Goal: Task Accomplishment & Management: Use online tool/utility

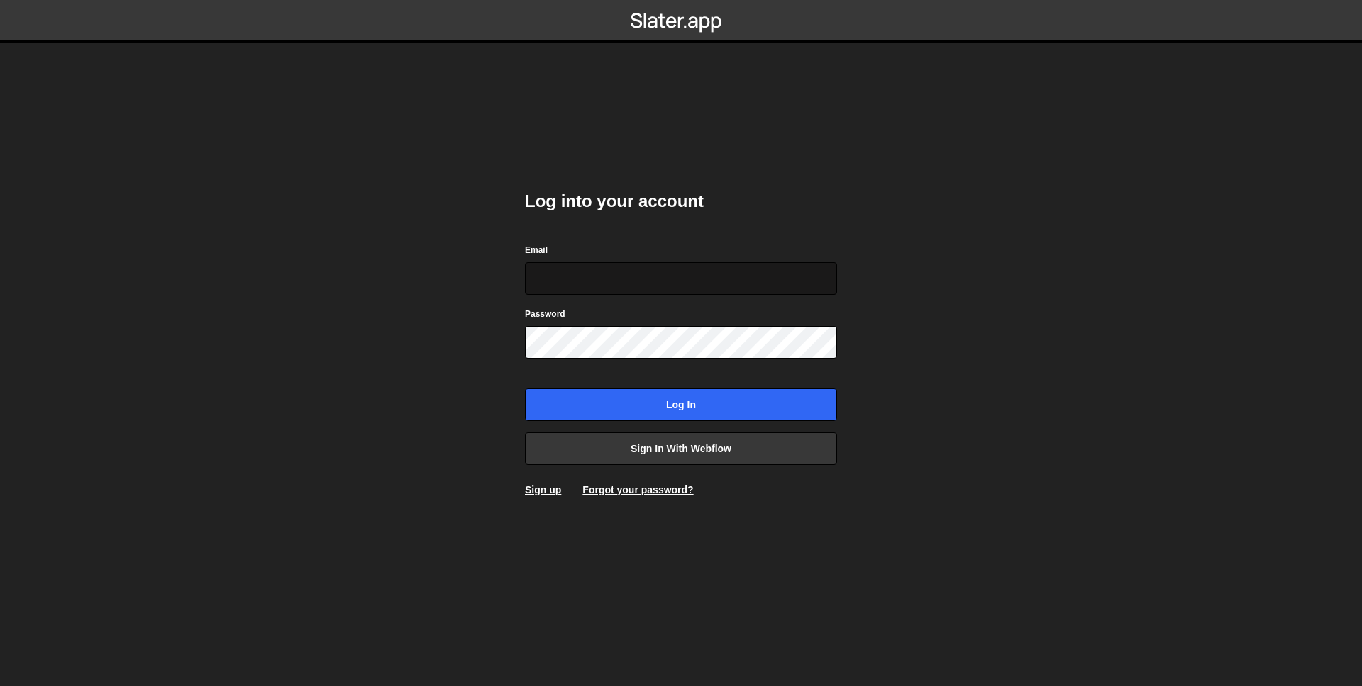
click at [733, 287] on input "Email" at bounding box center [681, 278] width 312 height 33
click at [876, 325] on body "Log into your account Email Password Log in Sign in with Webflow Sign up Forgot…" at bounding box center [681, 343] width 1362 height 686
click at [610, 455] on link "Sign in with Webflow" at bounding box center [681, 449] width 312 height 33
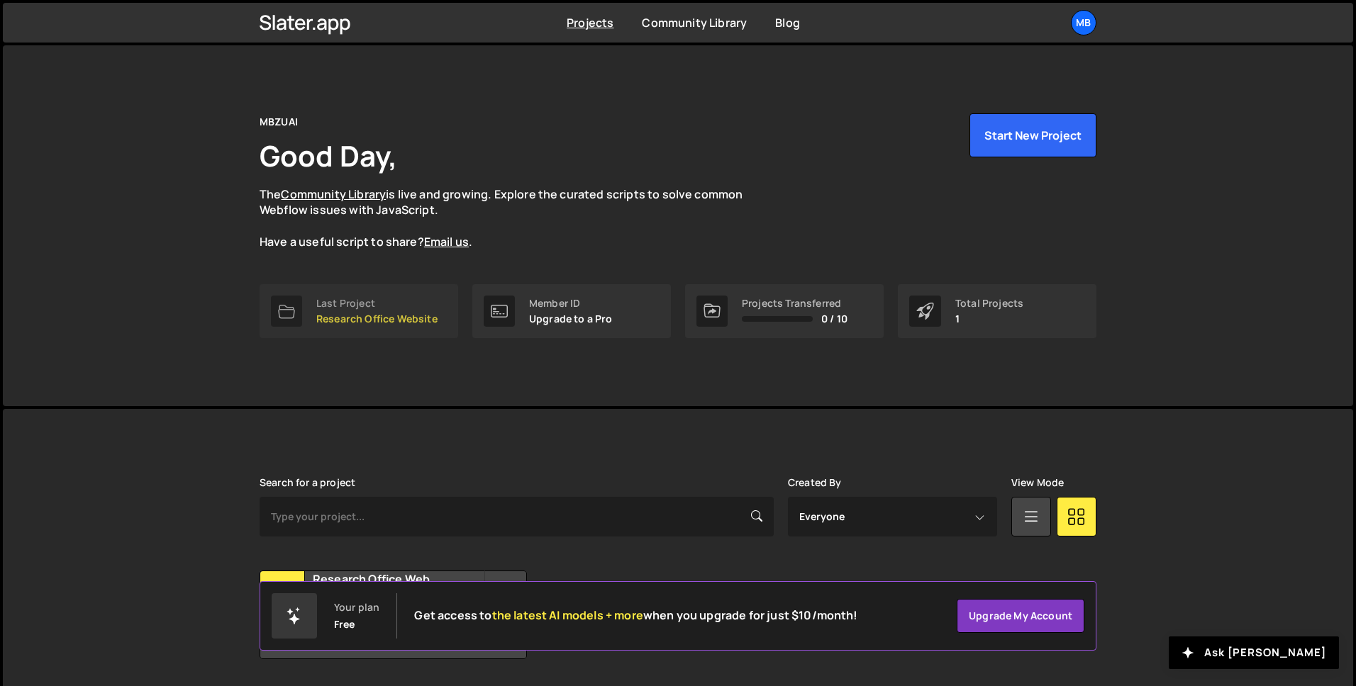
click at [401, 333] on link "Last Project Research Office Website" at bounding box center [359, 311] width 199 height 54
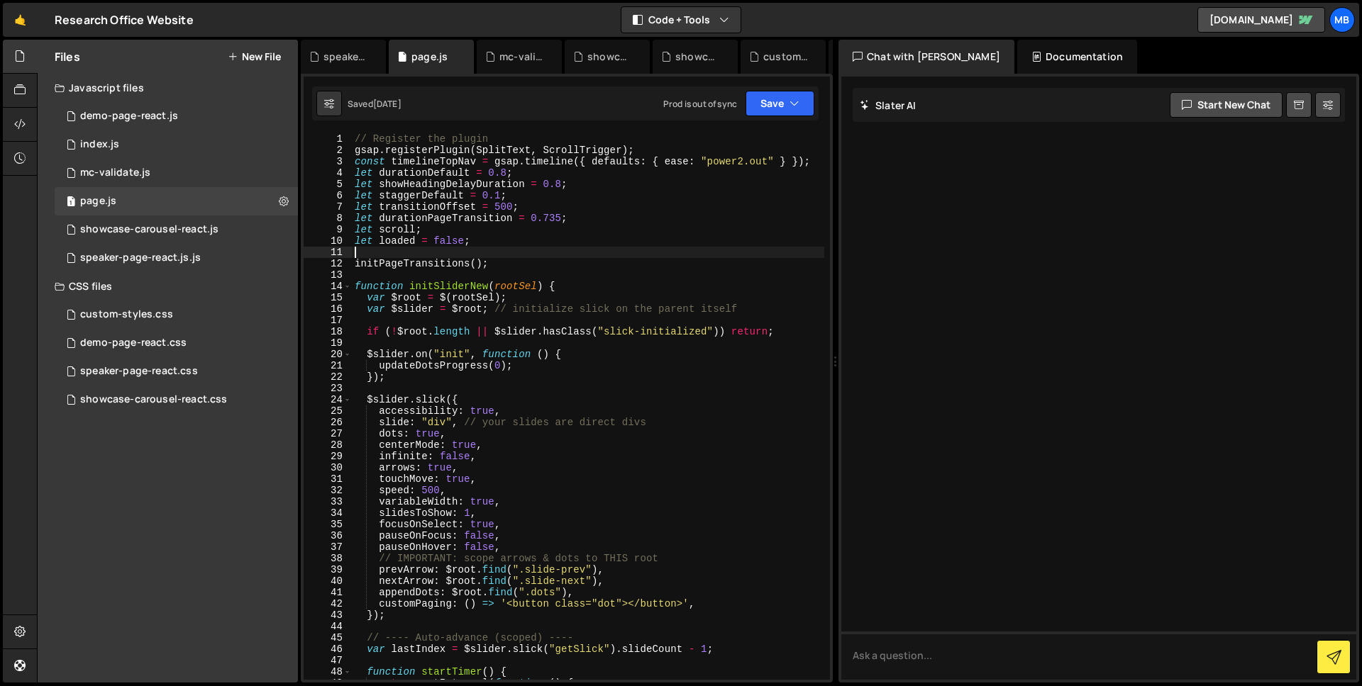
click at [476, 257] on div "// Register the plugin gsap . registerPlugin ( SplitText , ScrollTrigger ) ; co…" at bounding box center [588, 417] width 472 height 569
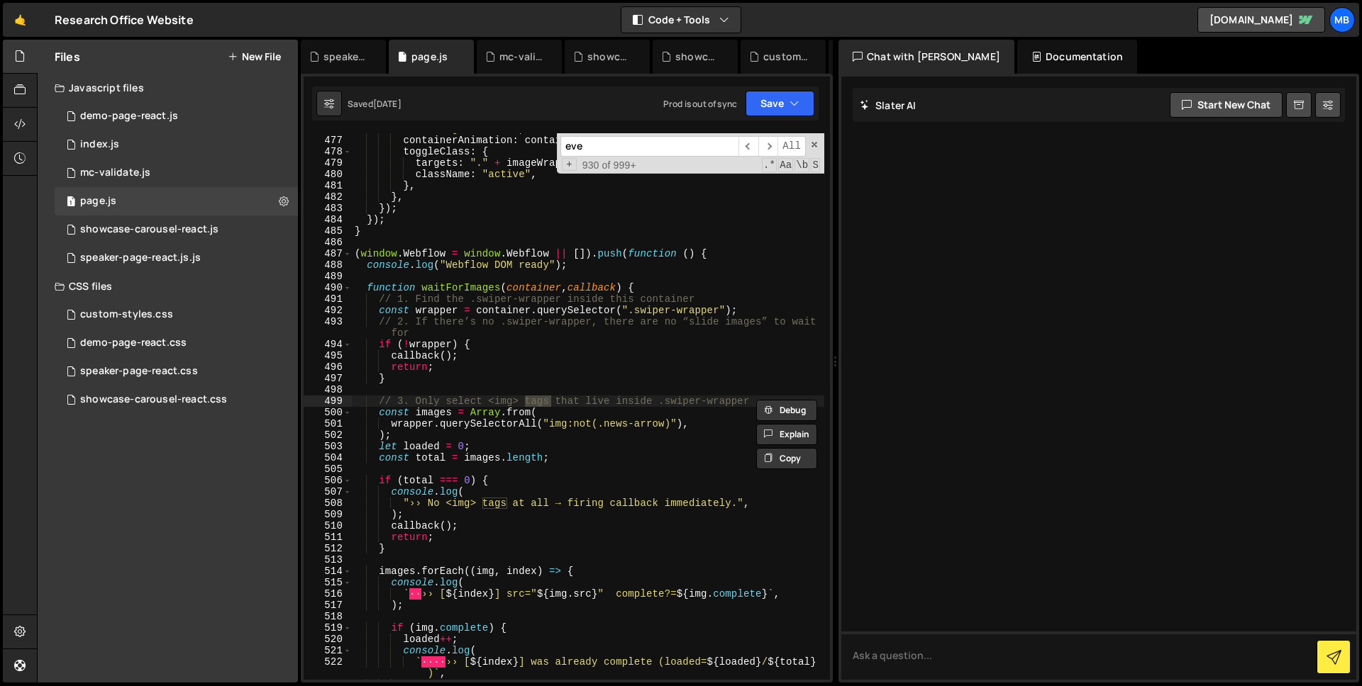
scroll to position [5820, 0]
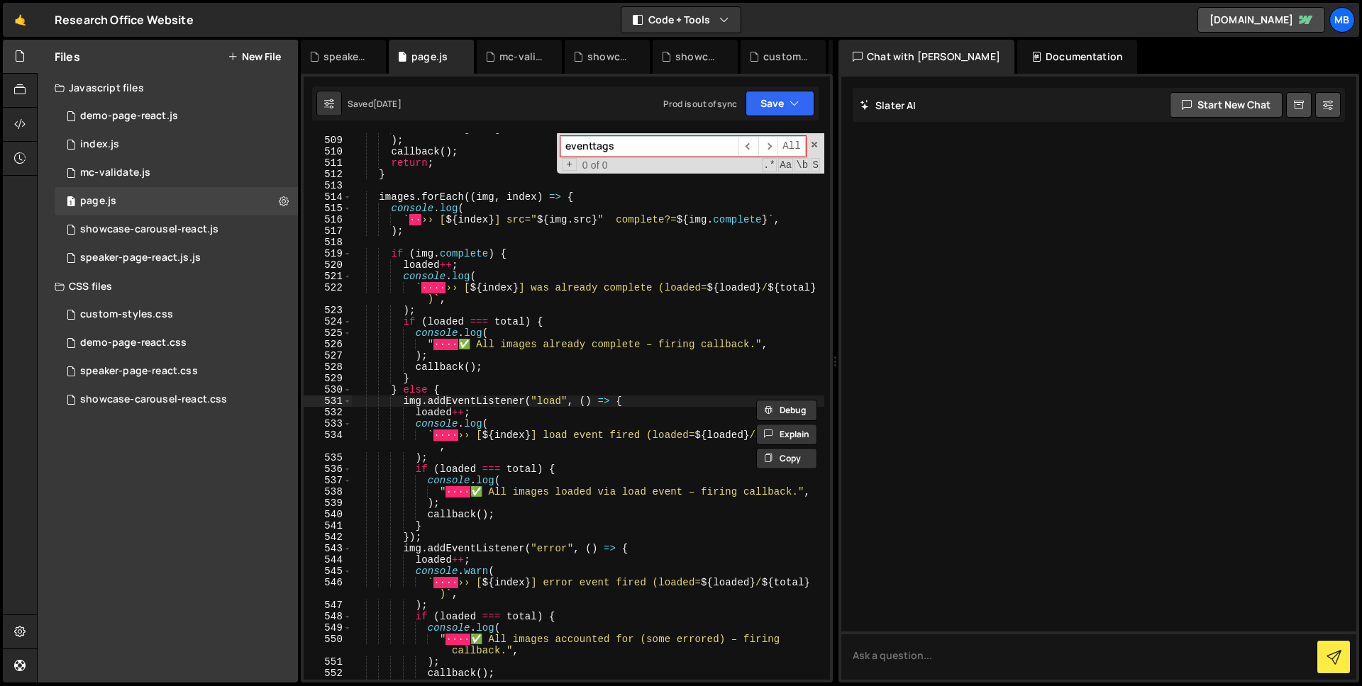
click at [620, 143] on input "eventtags" at bounding box center [649, 146] width 178 height 21
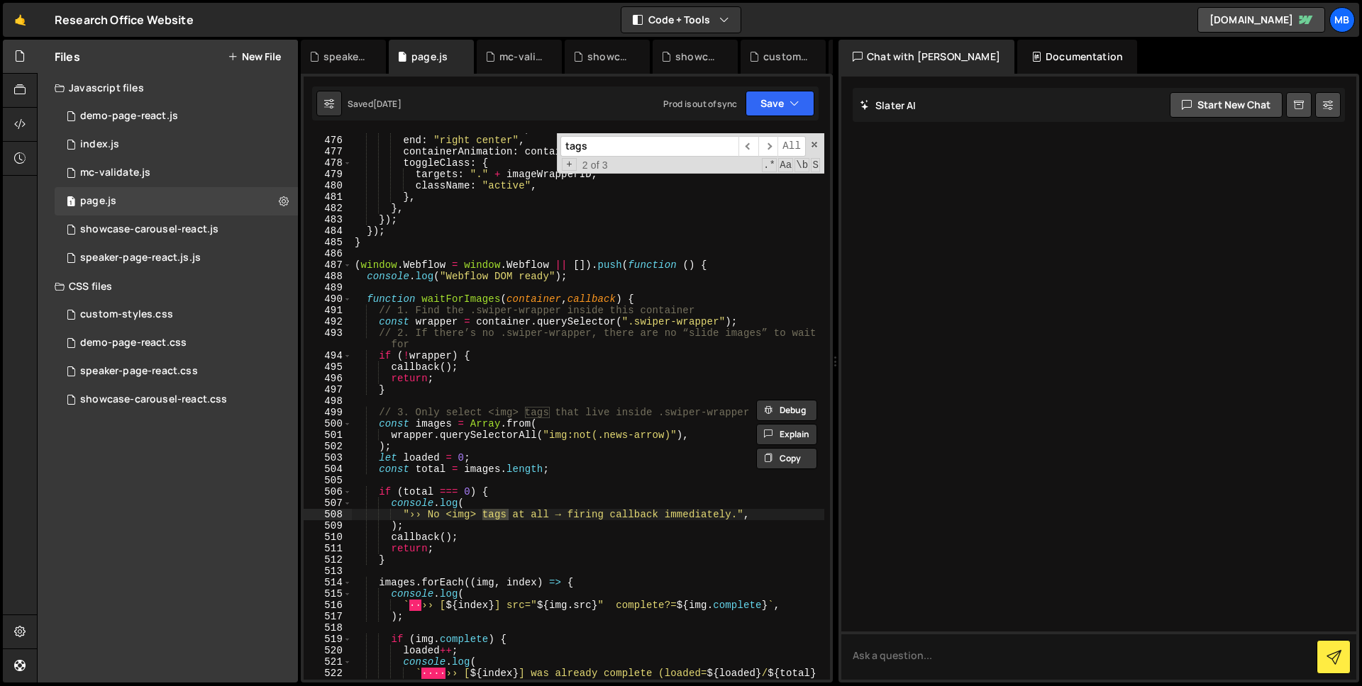
scroll to position [7919, 0]
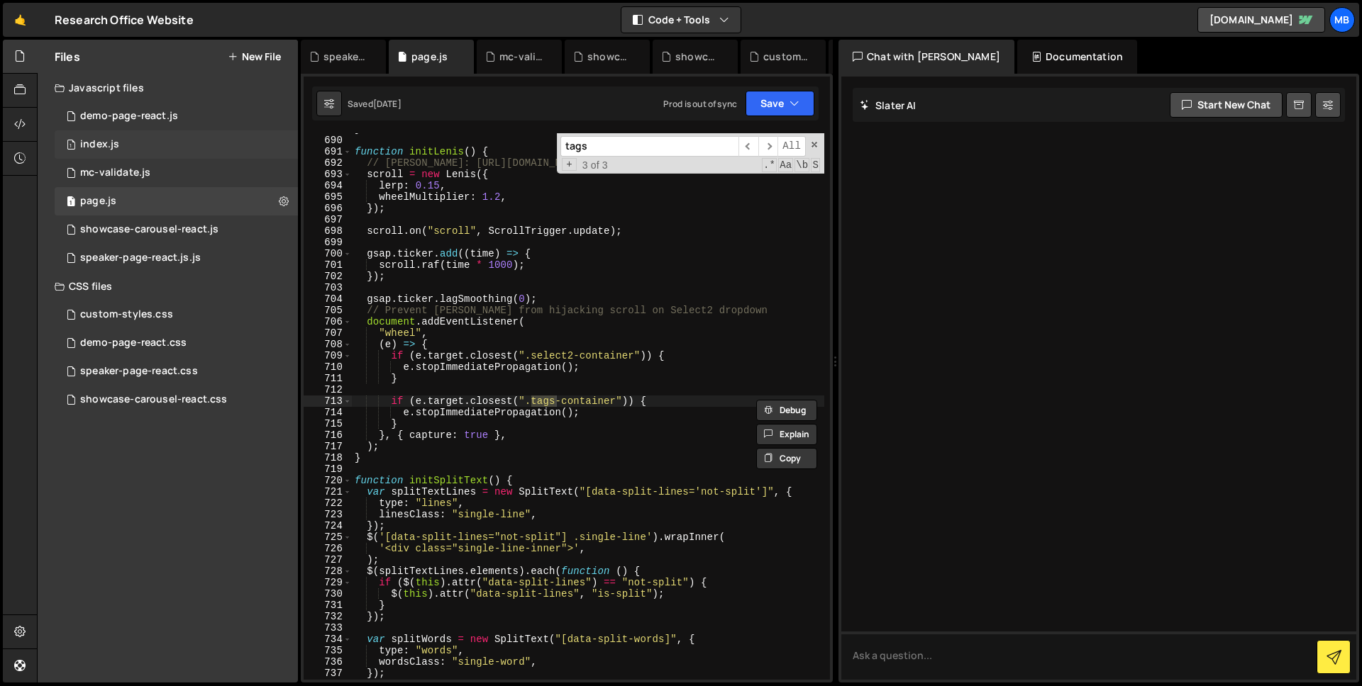
type input "tags"
click at [168, 150] on div "1 index.js 0" at bounding box center [176, 144] width 243 height 28
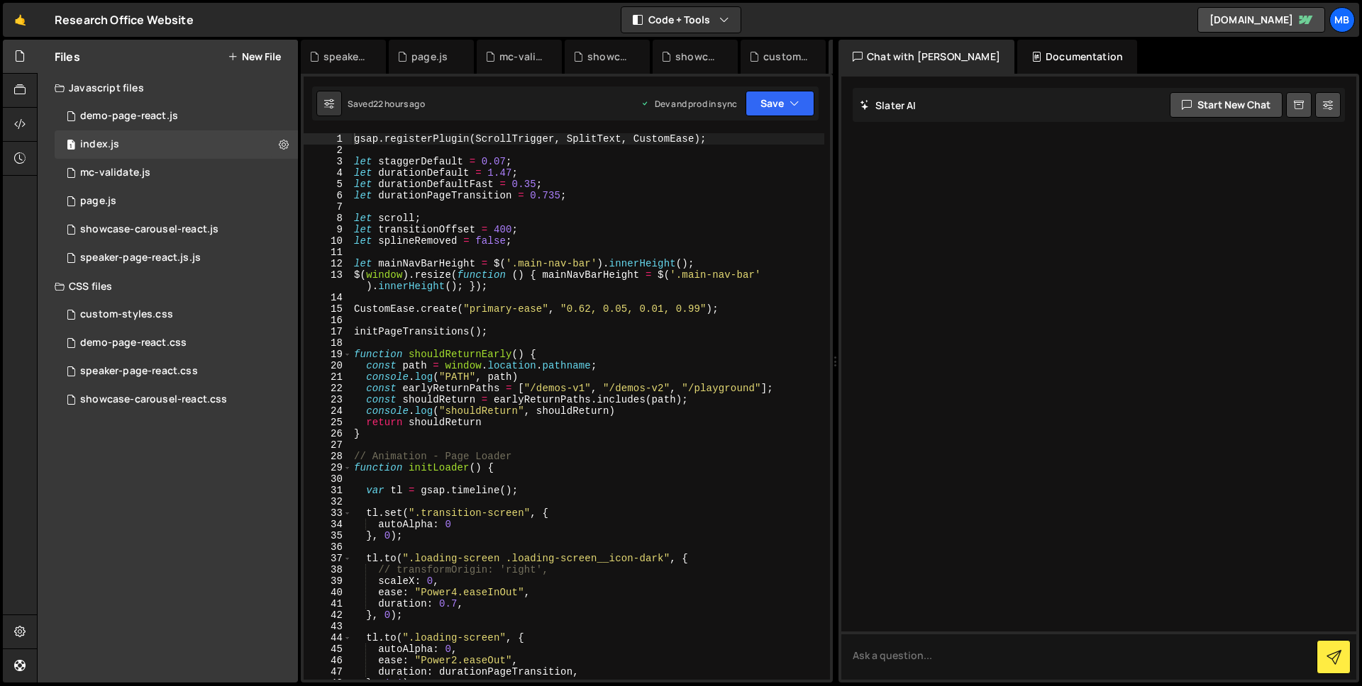
click at [622, 207] on div "gsap . registerPlugin ( ScrollTrigger , SplitText , CustomEase ) ; let staggerD…" at bounding box center [587, 417] width 473 height 569
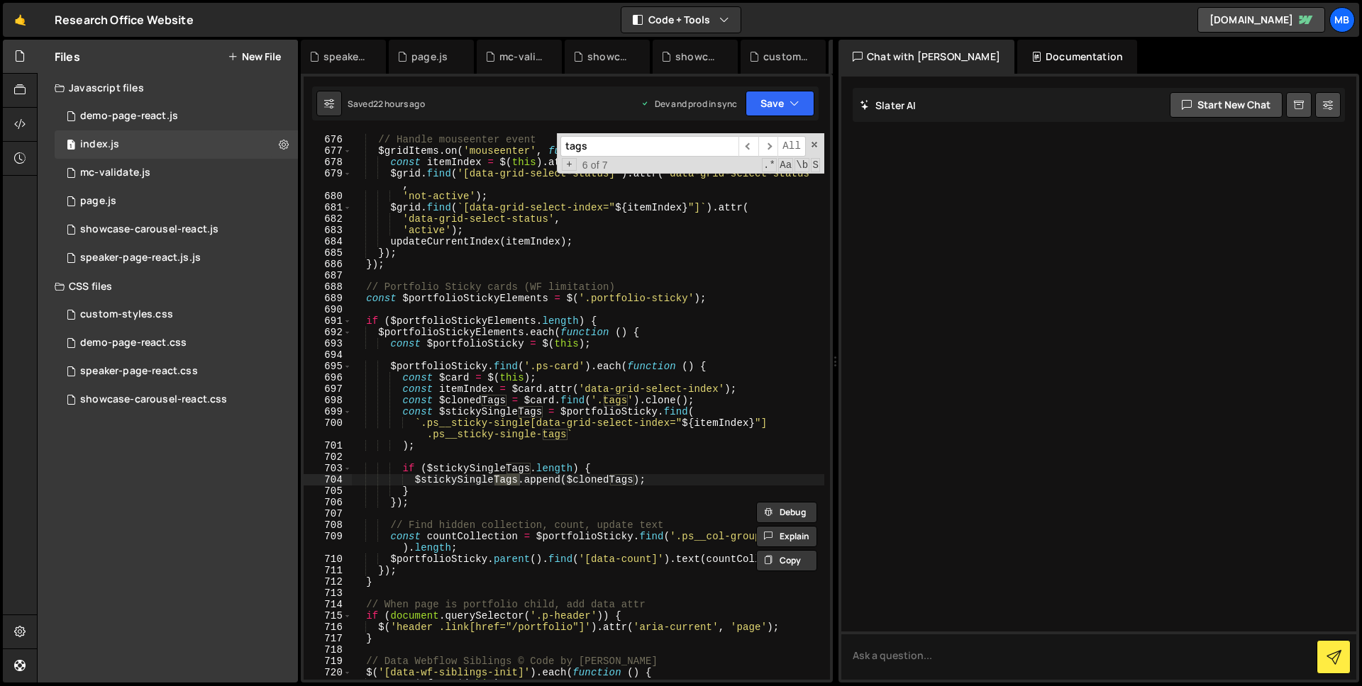
scroll to position [7976, 0]
click at [608, 273] on div "// Handle mouseenter event $gridItems . on ( 'mouseenter' , function ( ) { cons…" at bounding box center [587, 407] width 473 height 569
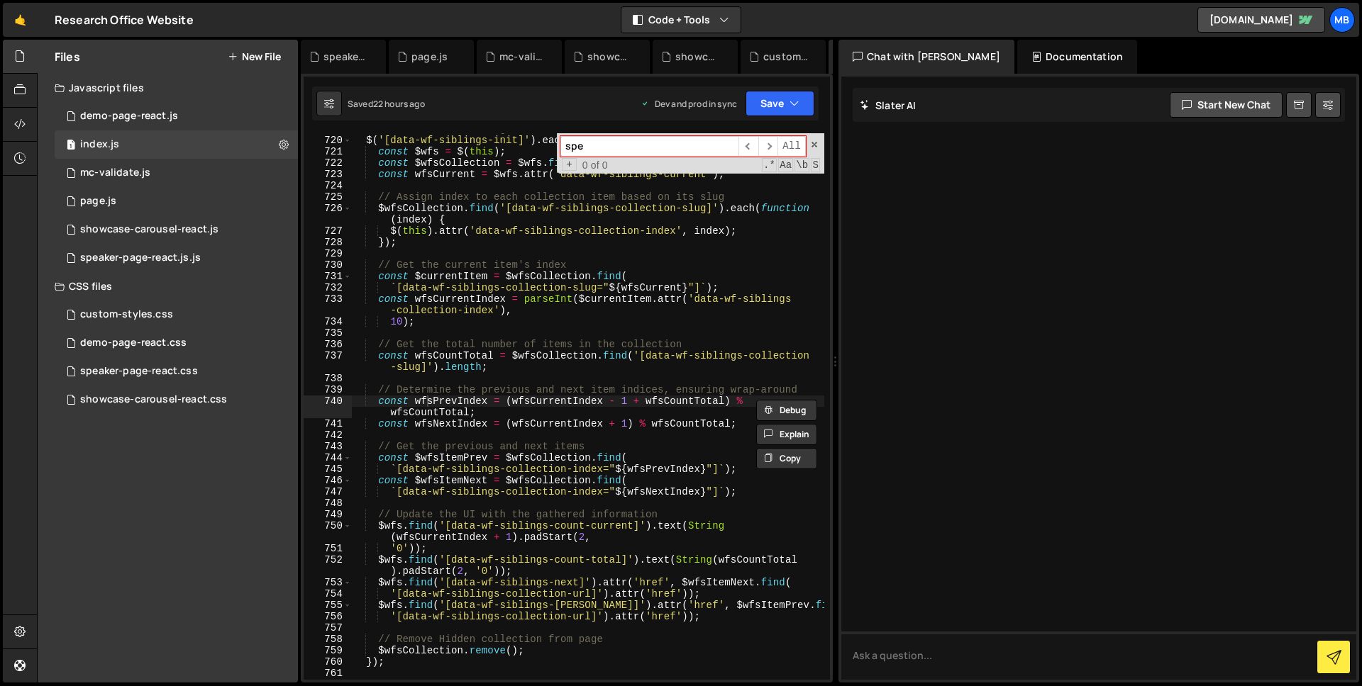
scroll to position [8509, 0]
type input "speaker"
click at [107, 210] on div "1 page.js 0" at bounding box center [176, 201] width 243 height 28
click at [172, 191] on div "1 page.js 0" at bounding box center [176, 201] width 243 height 28
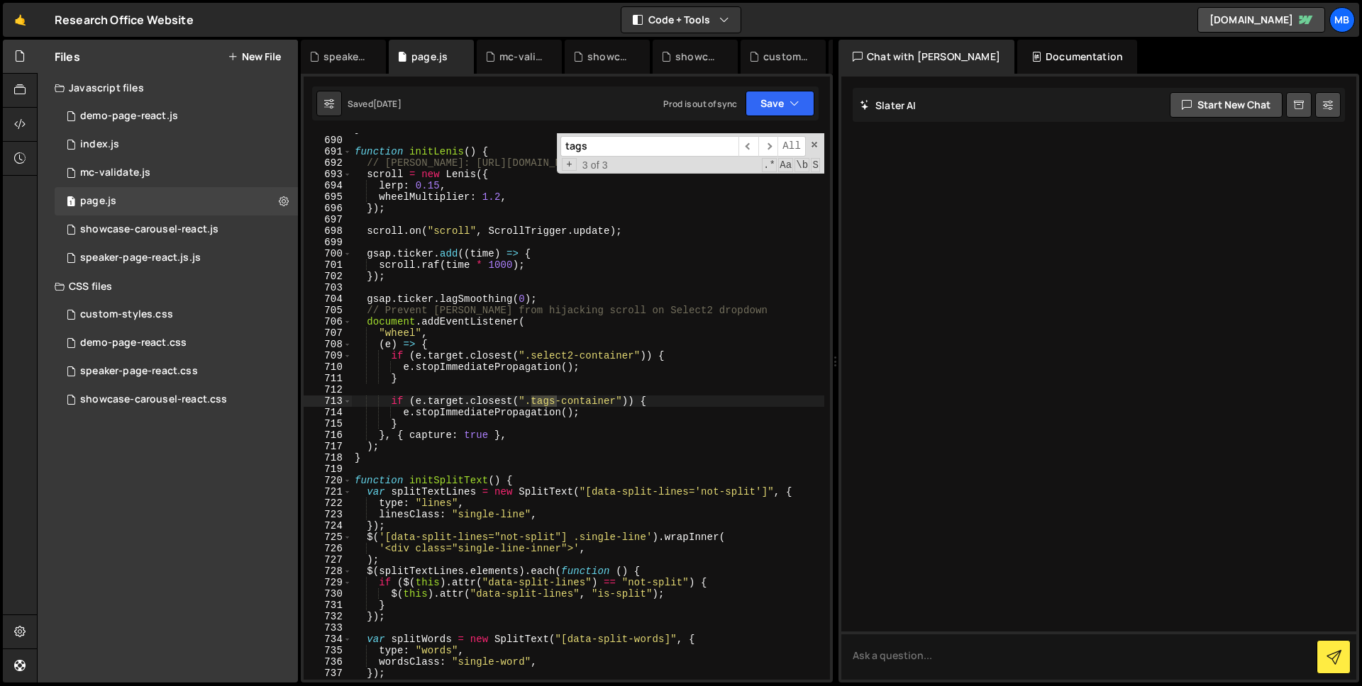
click at [630, 147] on input "tags" at bounding box center [649, 146] width 178 height 21
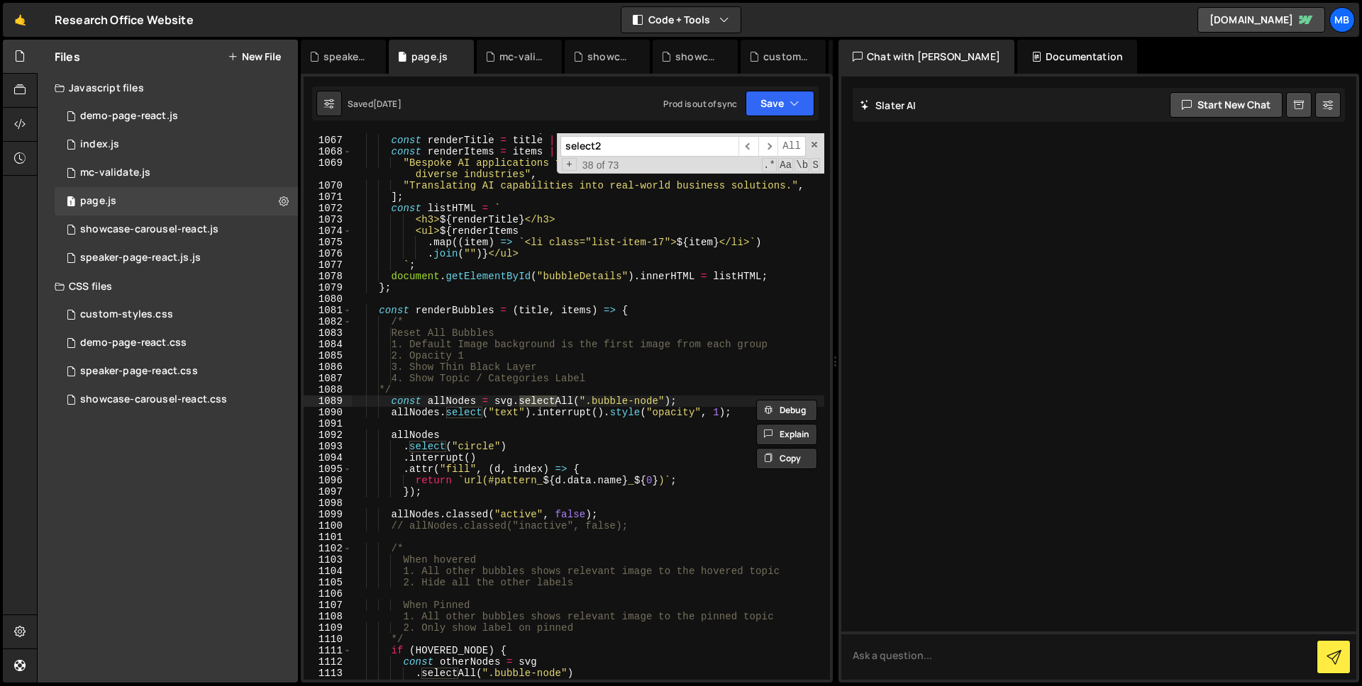
scroll to position [7817, 0]
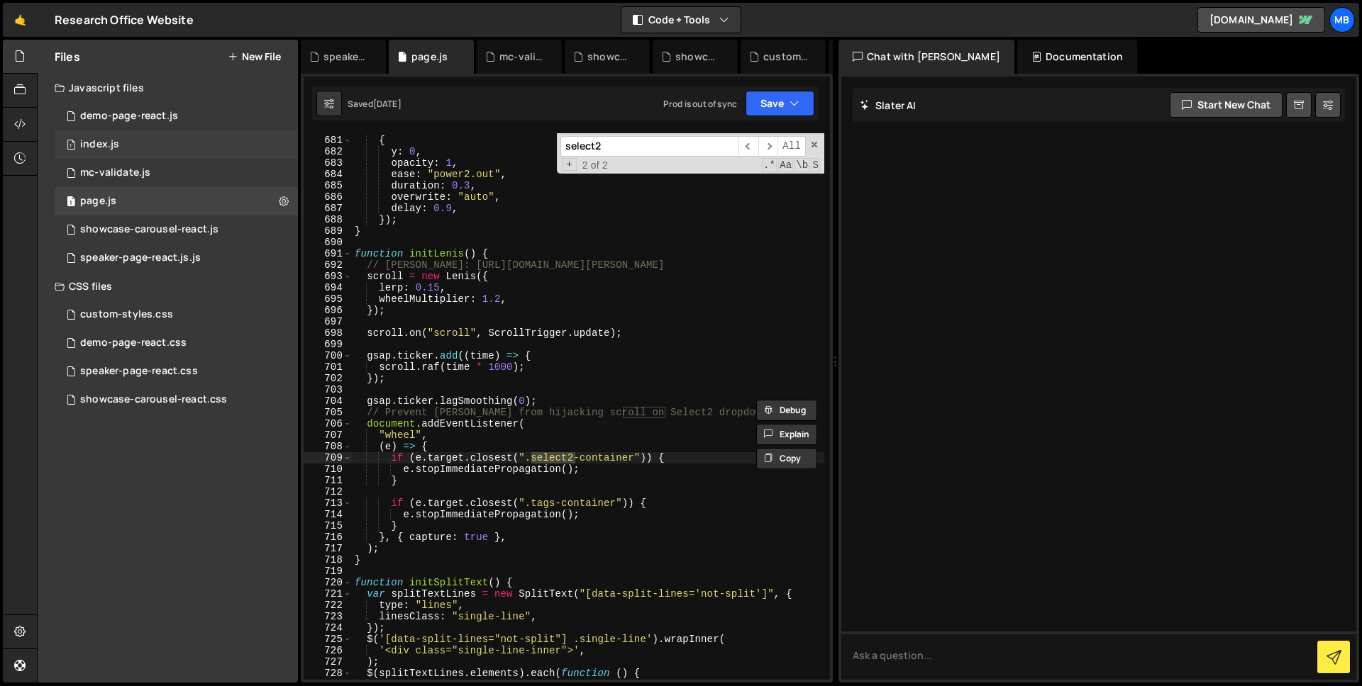
type input "select2"
click at [194, 149] on div "1 index.js 0" at bounding box center [176, 144] width 243 height 28
click at [172, 140] on div "1 index.js 0" at bounding box center [176, 144] width 243 height 28
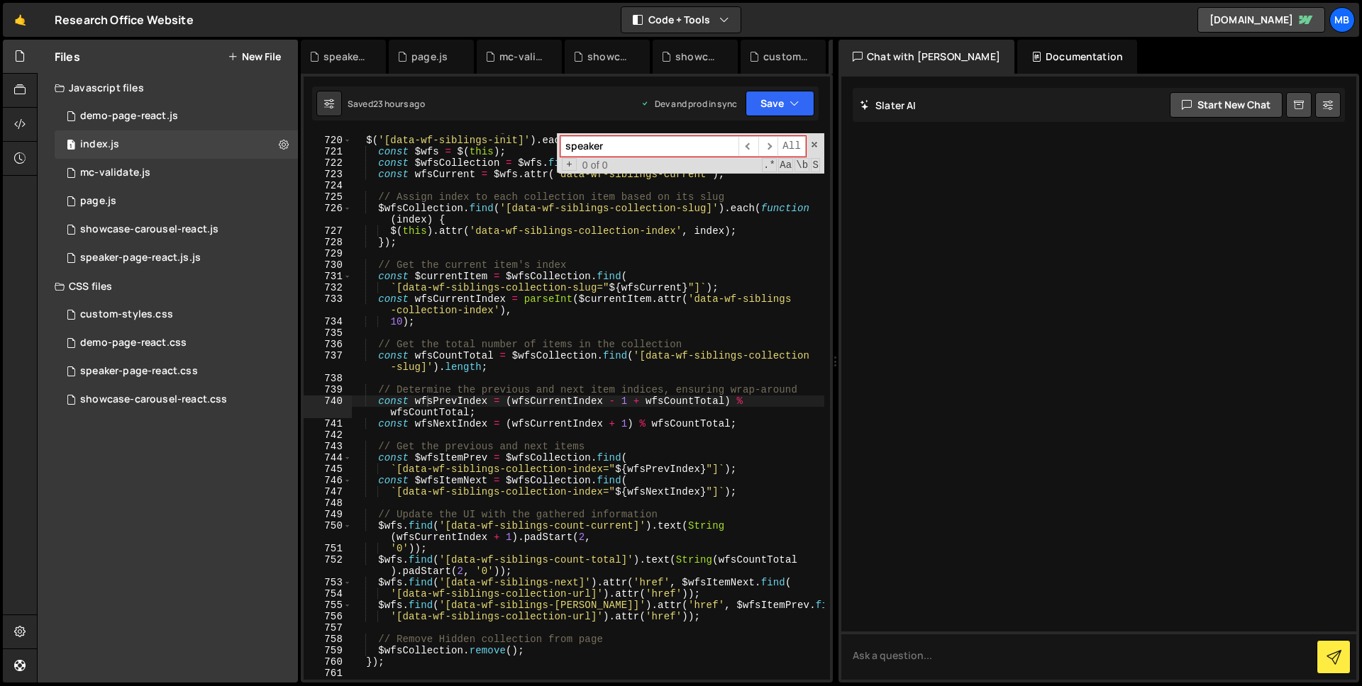
click at [632, 143] on input "speaker" at bounding box center [649, 146] width 178 height 21
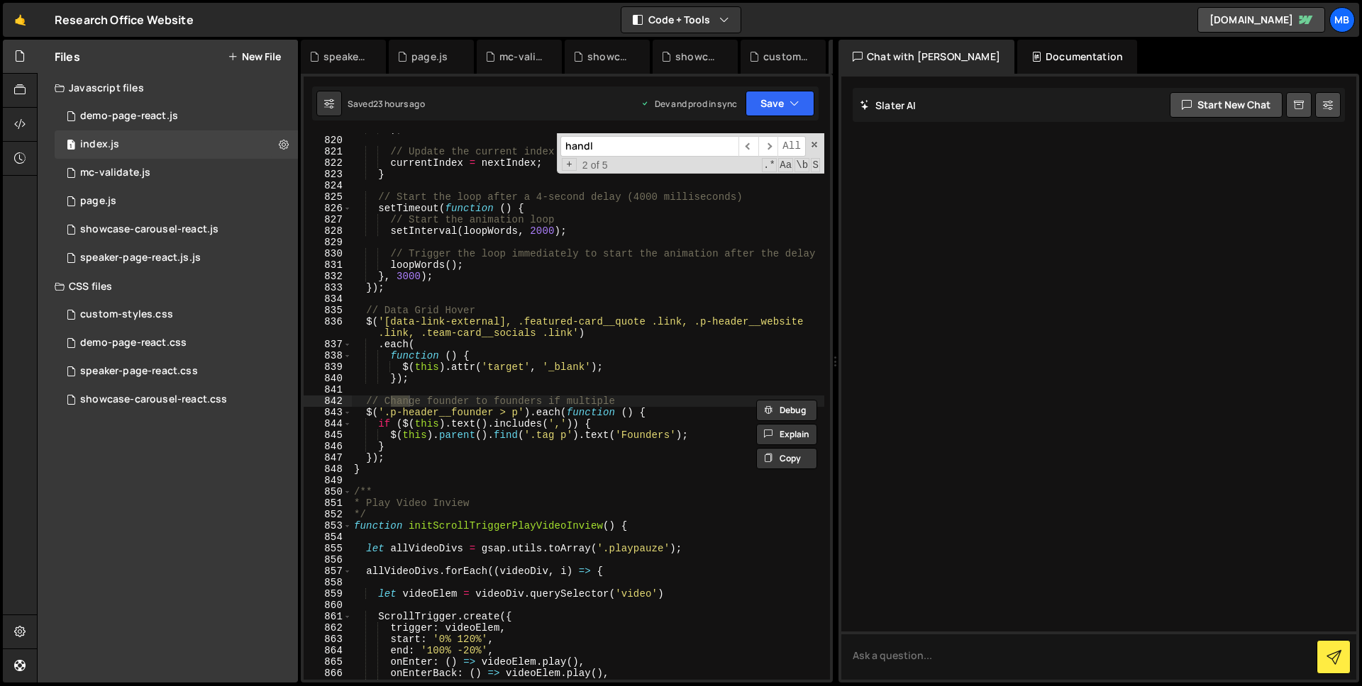
scroll to position [10291, 0]
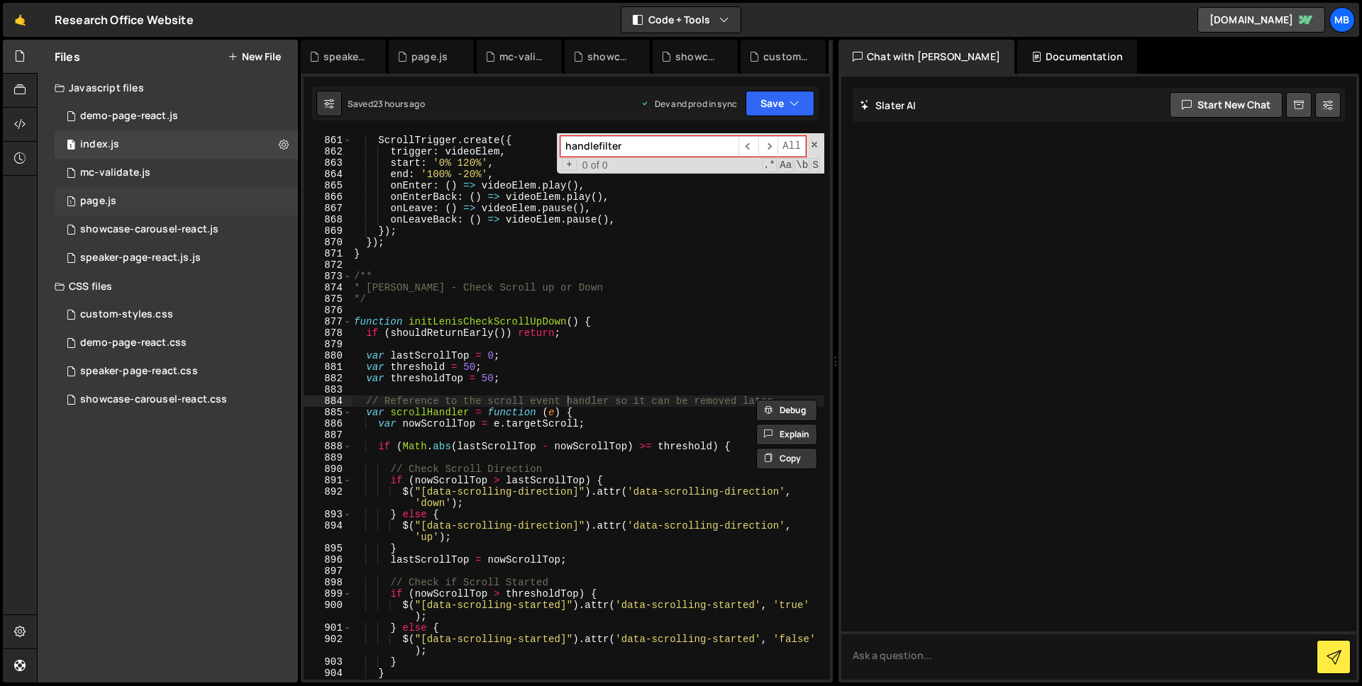
type input "handlefilter"
click at [190, 206] on div "1 page.js 0" at bounding box center [176, 201] width 243 height 28
click at [154, 204] on div "1 page.js 0" at bounding box center [176, 201] width 243 height 28
click at [185, 191] on div "1 page.js 0" at bounding box center [176, 201] width 243 height 28
click at [628, 148] on input "handlefilter" at bounding box center [649, 146] width 178 height 21
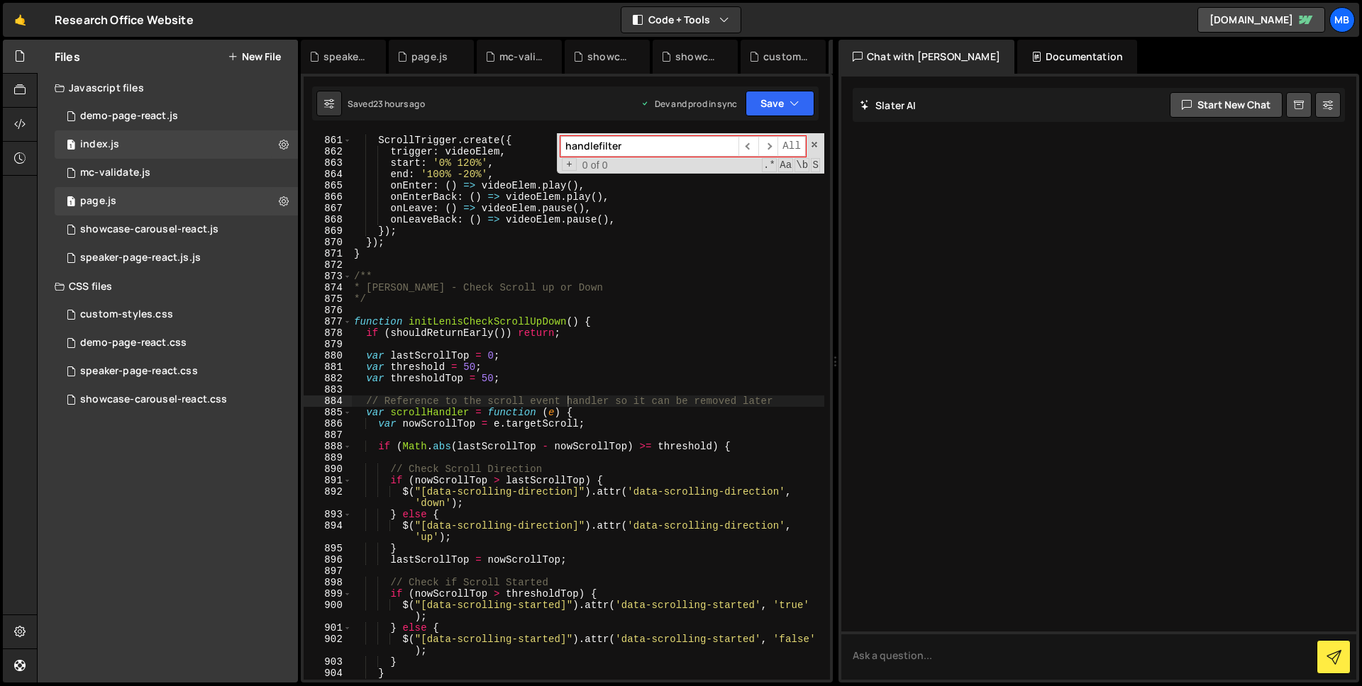
click at [628, 148] on input "handlefilter" at bounding box center [649, 146] width 178 height 21
type textarea "onLeaveBack: () => videoElem.pause(),"
click at [470, 218] on div "ScrollTrigger . create ({ trigger : videoElem , start : '0% 120%' , end : '100%…" at bounding box center [587, 407] width 473 height 569
click at [158, 211] on div "1 page.js 0" at bounding box center [176, 201] width 243 height 28
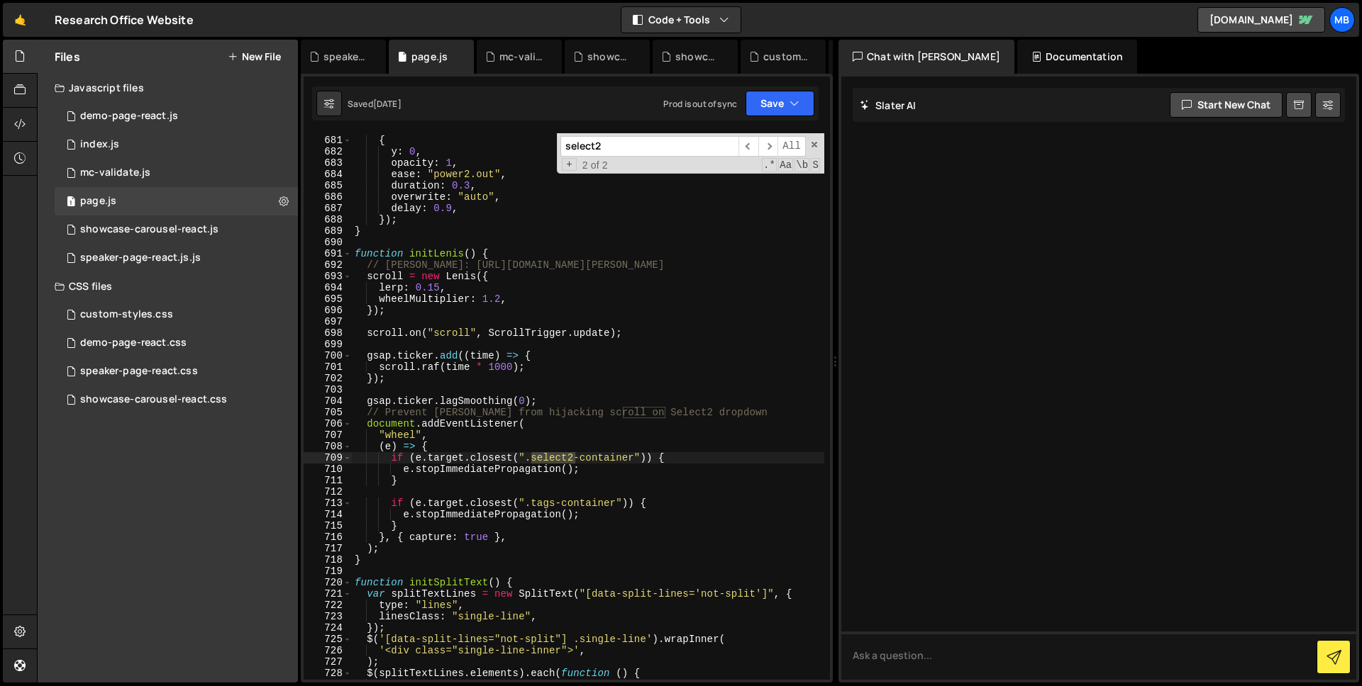
click at [583, 151] on input "select2" at bounding box center [649, 146] width 178 height 21
paste input "handlefilter"
type input "handlefilter"
click at [180, 255] on div "speaker-page-react.js.js" at bounding box center [140, 258] width 121 height 13
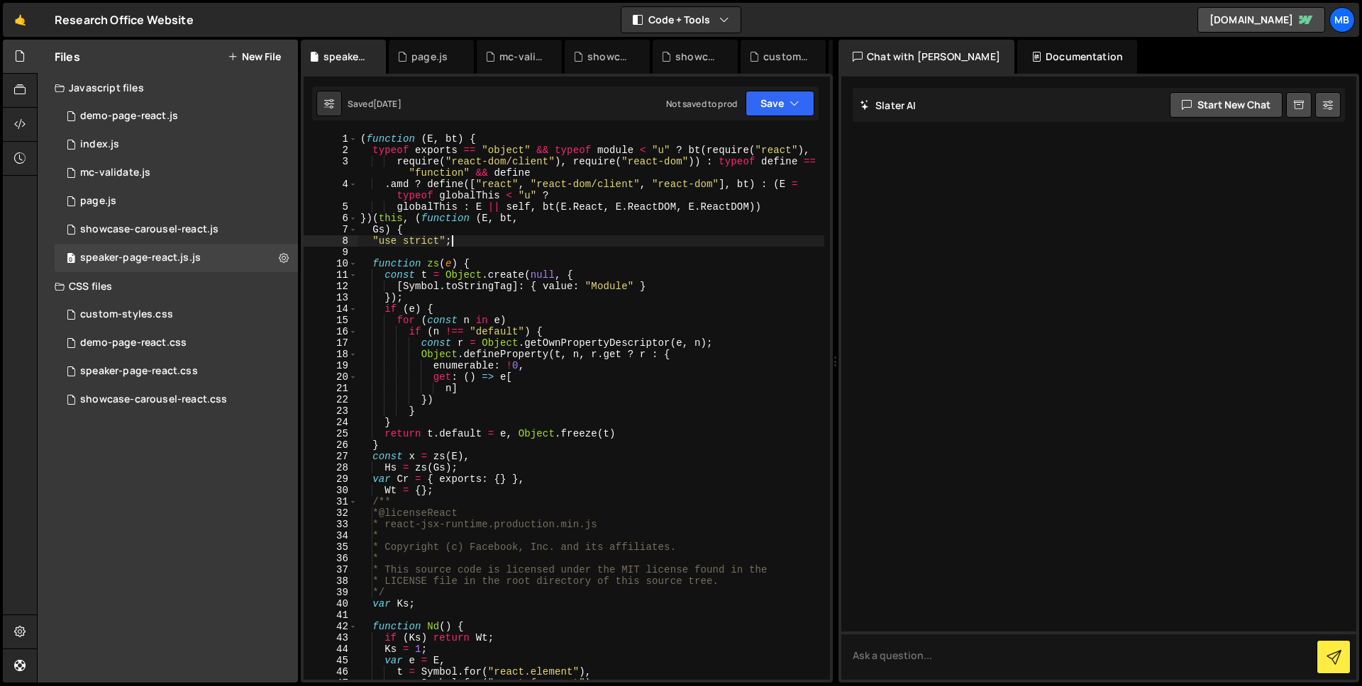
click at [560, 237] on div "( function ( E , bt ) { typeof exports == "object" && typeof module < "u" ? bt …" at bounding box center [590, 417] width 467 height 569
click at [666, 267] on div "( function ( E , bt ) { typeof exports == "object" && typeof module < "u" ? bt …" at bounding box center [590, 417] width 467 height 569
type textarea "function zs(e) {"
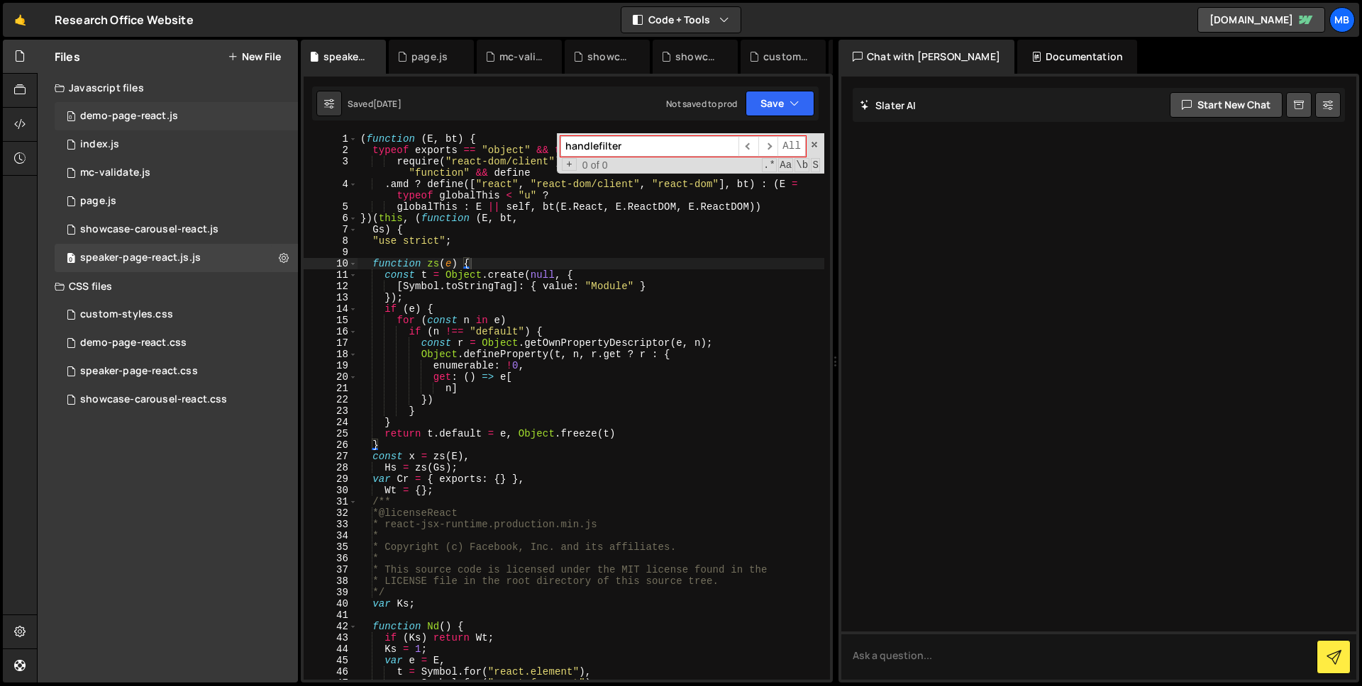
type input "handlefilter"
click at [191, 112] on div "0 demo-page-react.js 0" at bounding box center [176, 116] width 243 height 28
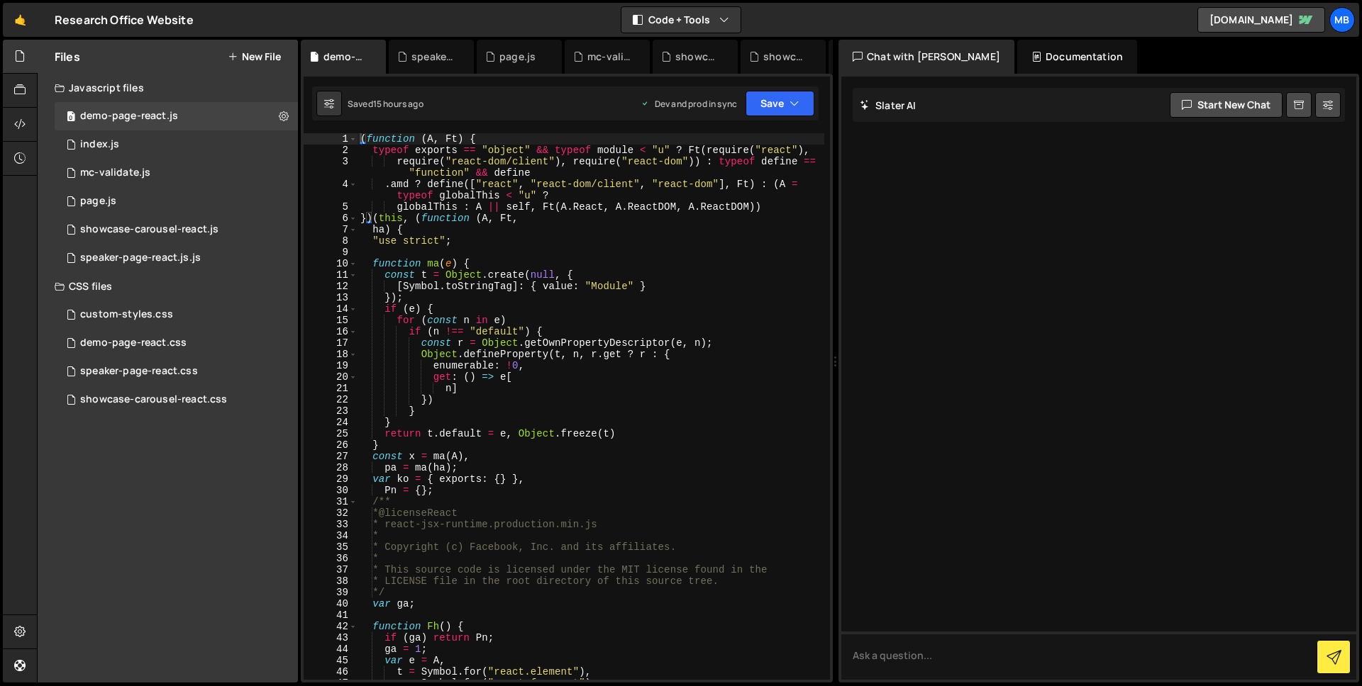
type textarea "function ma(e) {"
click at [579, 265] on div "( function ( A , Ft ) { typeof exports == "object" && typeof module < "u" ? Ft …" at bounding box center [590, 417] width 467 height 569
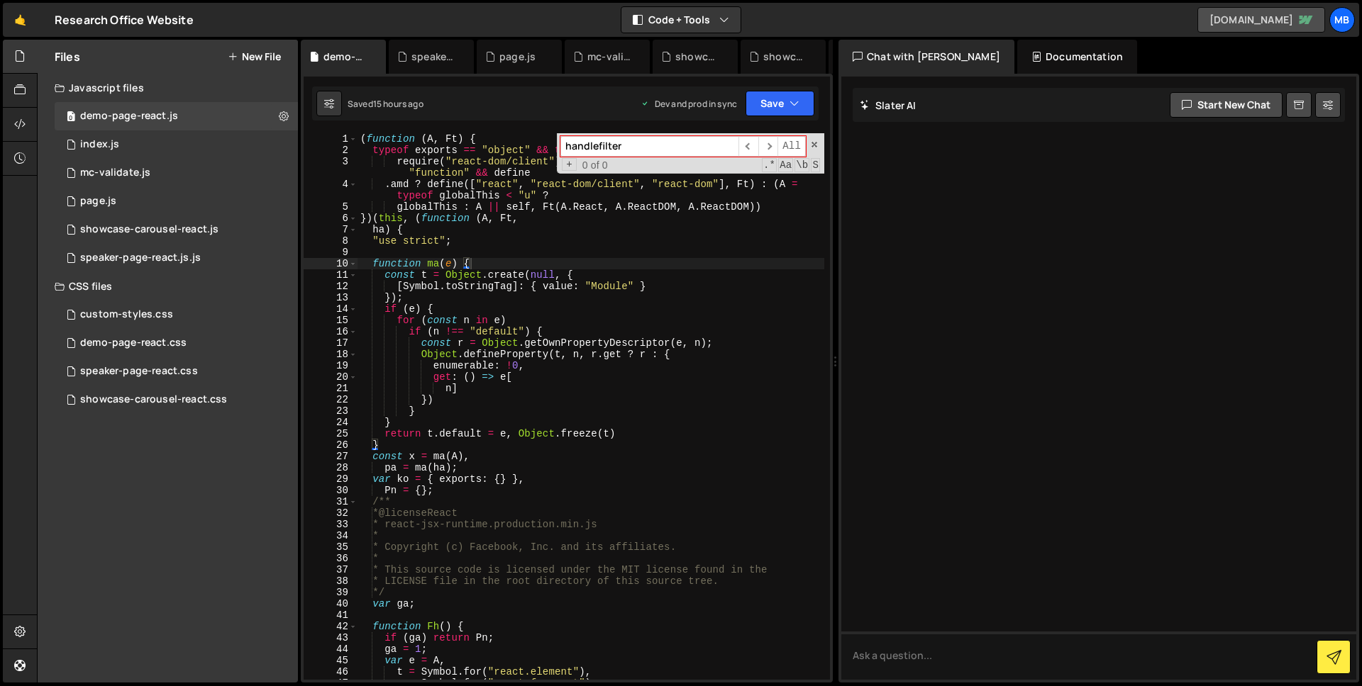
type input "handlefilter"
